Goal: Information Seeking & Learning: Check status

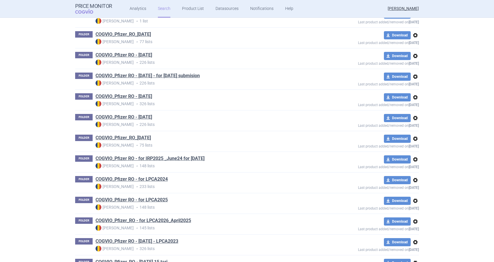
scroll to position [481, 0]
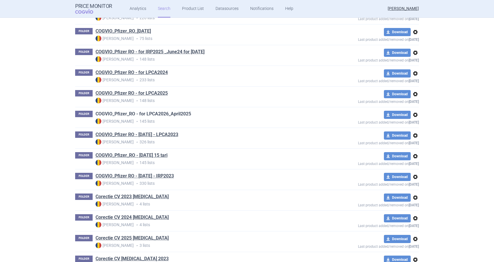
click at [172, 112] on link "COGVIO_Pfizer_RO - for LPCA2026_April2025" at bounding box center [144, 114] width 96 height 6
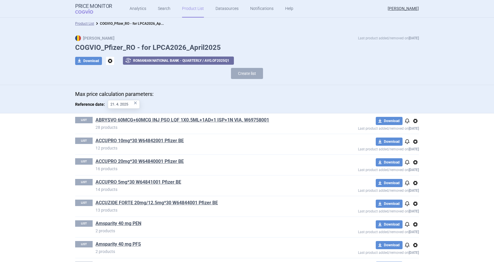
scroll to position [950, 0]
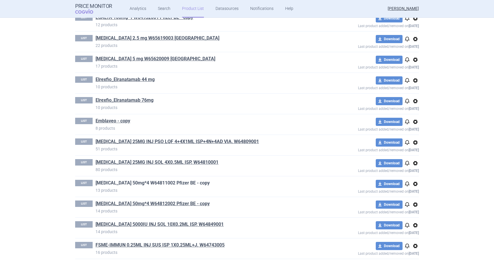
click at [118, 182] on link "[MEDICAL_DATA] 50mg*4 W64811002 Pfizer BE - copy" at bounding box center [153, 183] width 114 height 6
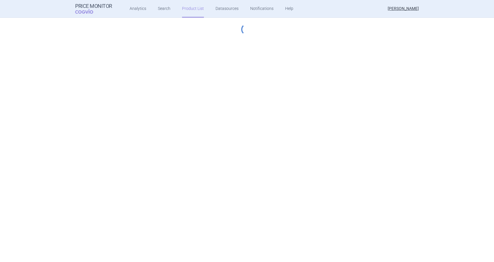
select select "hungary-included"
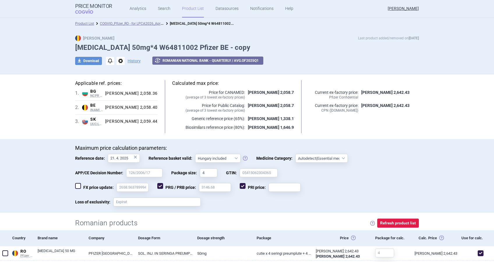
click at [134, 155] on div "×" at bounding box center [135, 157] width 3 height 6
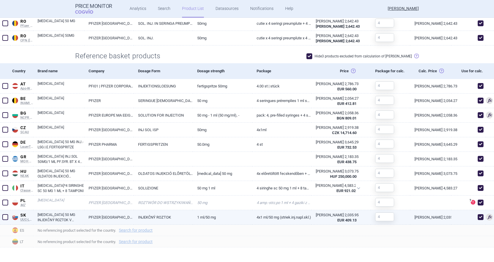
click at [63, 216] on link "[MEDICAL_DATA] 50 MG INJEKČNÝ ROZTOK V NAPLNENEJ INJEKČNEJ STRIEKAČKE" at bounding box center [61, 217] width 47 height 10
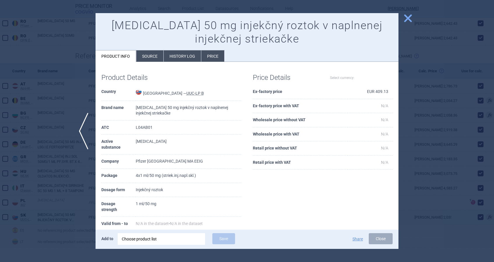
select select "EUR"
click at [193, 55] on li "History log" at bounding box center [182, 55] width 37 height 11
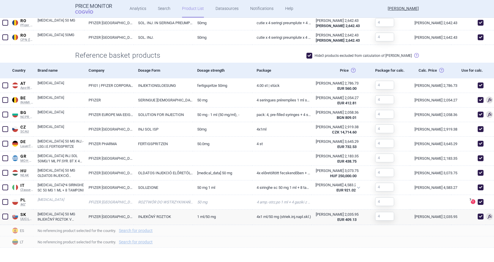
scroll to position [231, 0]
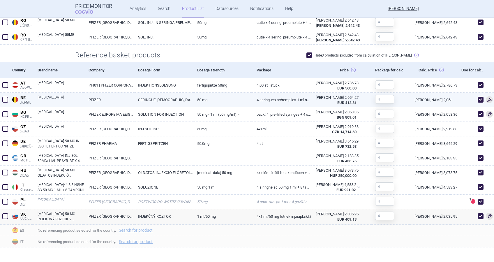
click at [47, 97] on link "[MEDICAL_DATA]" at bounding box center [61, 100] width 47 height 10
select select "EUR"
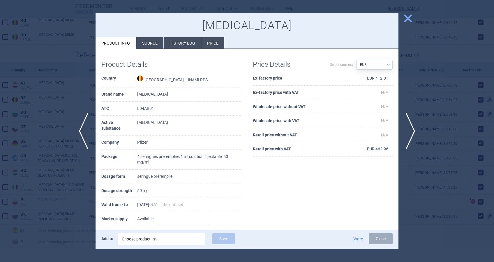
click at [181, 40] on li "History log" at bounding box center [182, 42] width 37 height 11
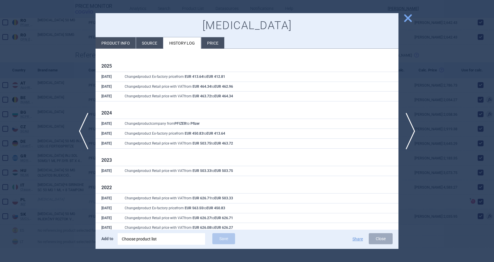
click at [406, 16] on span "close" at bounding box center [408, 18] width 10 height 10
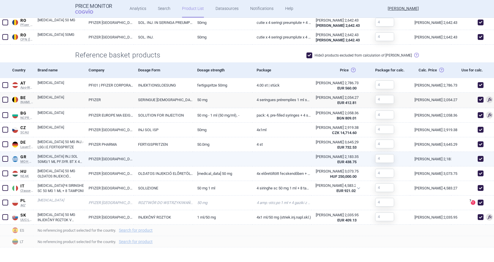
click at [70, 157] on link "[MEDICAL_DATA] INJ.SOL 50MG/1 ML PF.SYR. BT X 4 PF.SYR. X 1 ML + 4 ΤΟΛΎΠΙΑ ΜΕ Ο…" at bounding box center [61, 159] width 47 height 10
select select "EUR"
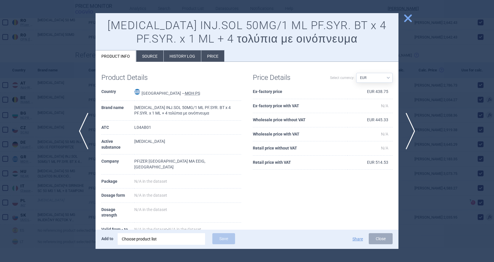
click at [185, 54] on li "History log" at bounding box center [182, 55] width 37 height 11
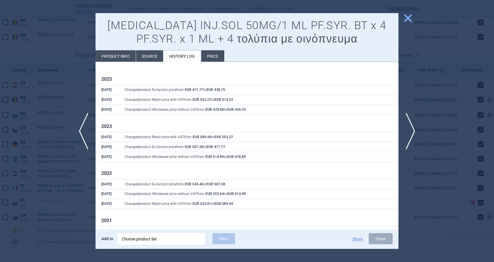
click at [408, 17] on span "close" at bounding box center [408, 18] width 10 height 10
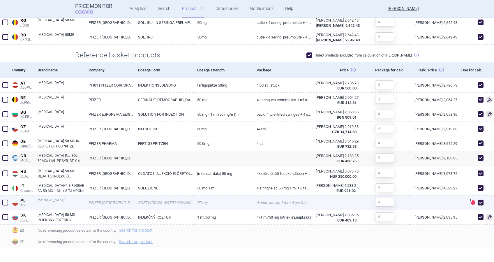
click at [112, 203] on link "PFIZER [GEOGRAPHIC_DATA] MA EEIG" at bounding box center [109, 202] width 50 height 14
select select "EUR"
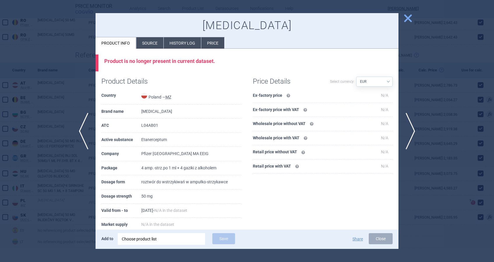
click at [181, 41] on li "History log" at bounding box center [182, 42] width 37 height 11
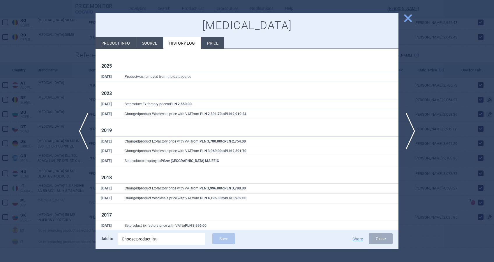
click at [410, 17] on span "close" at bounding box center [408, 18] width 10 height 10
